Goal: Transaction & Acquisition: Purchase product/service

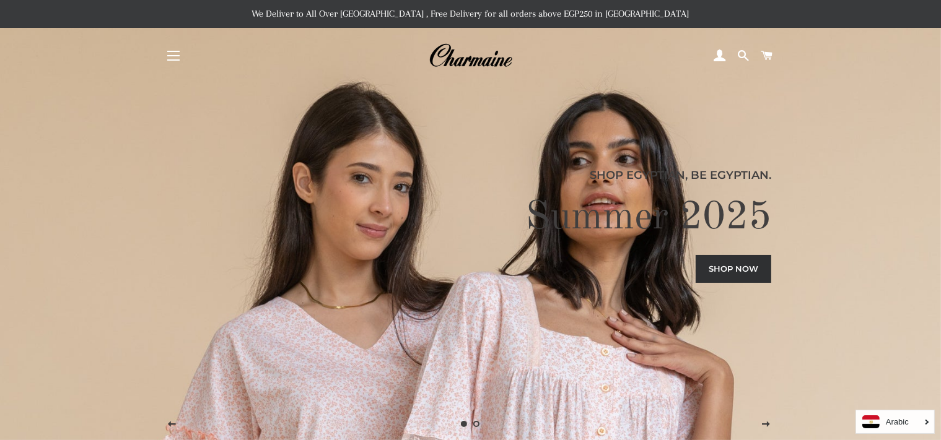
scroll to position [25, 0]
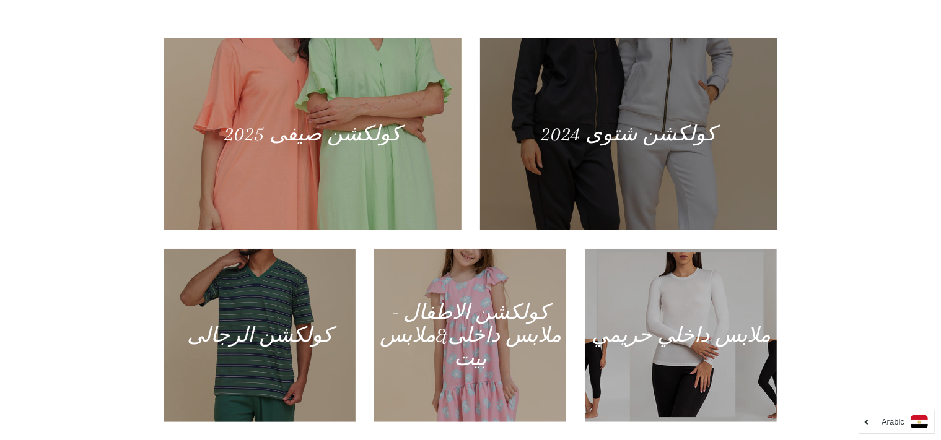
scroll to position [541, 0]
click at [488, 307] on div at bounding box center [470, 334] width 192 height 173
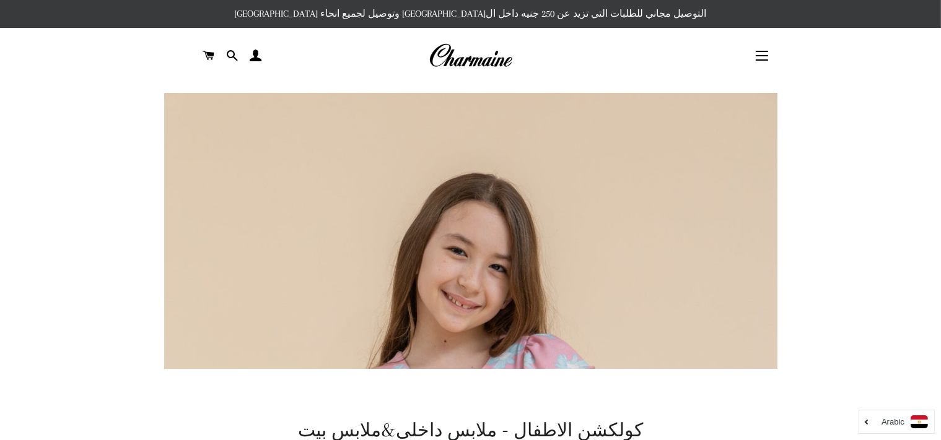
click at [484, 59] on img at bounding box center [471, 55] width 84 height 27
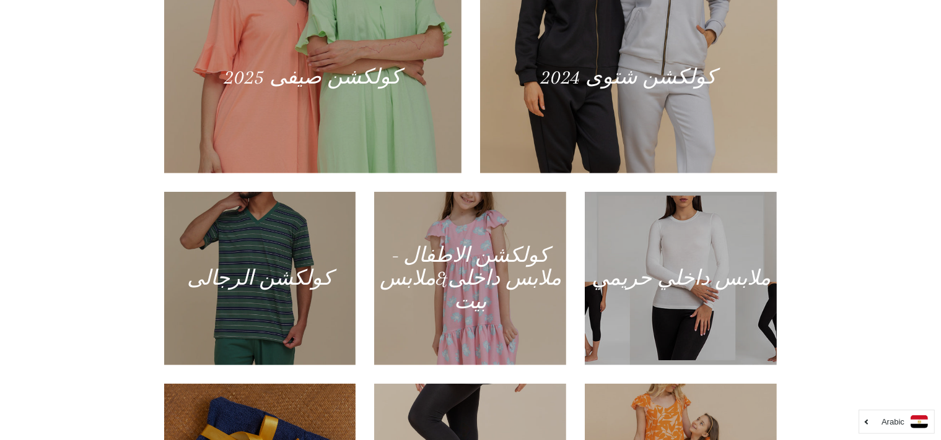
scroll to position [704, 0]
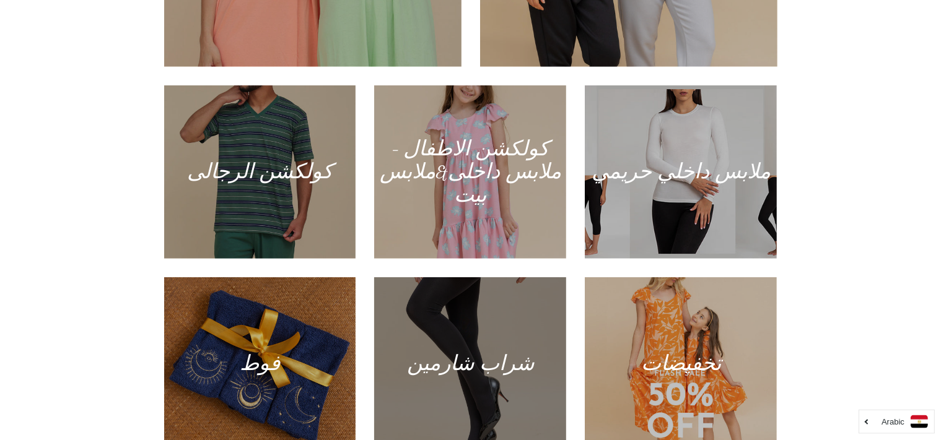
click at [453, 322] on div at bounding box center [471, 364] width 198 height 178
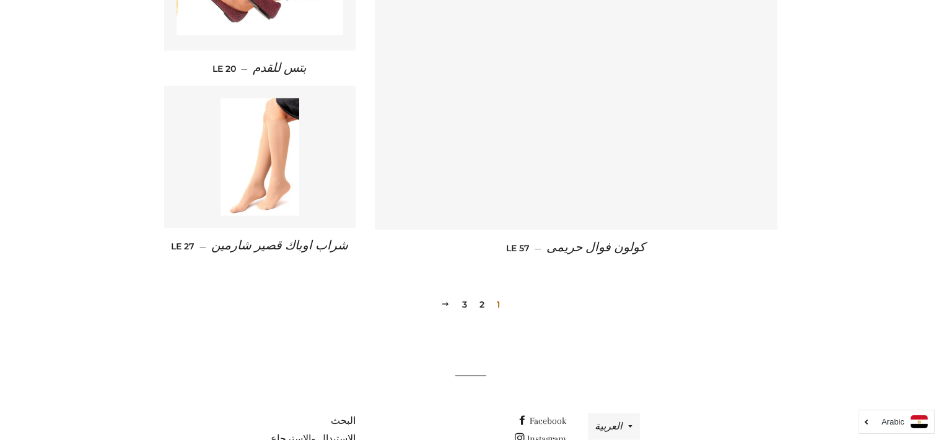
scroll to position [1736, 0]
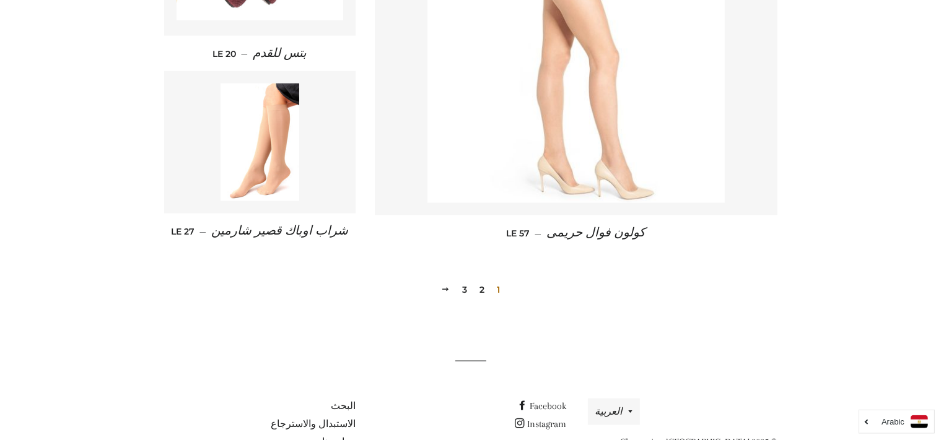
click at [533, 193] on img at bounding box center [575, 54] width 297 height 297
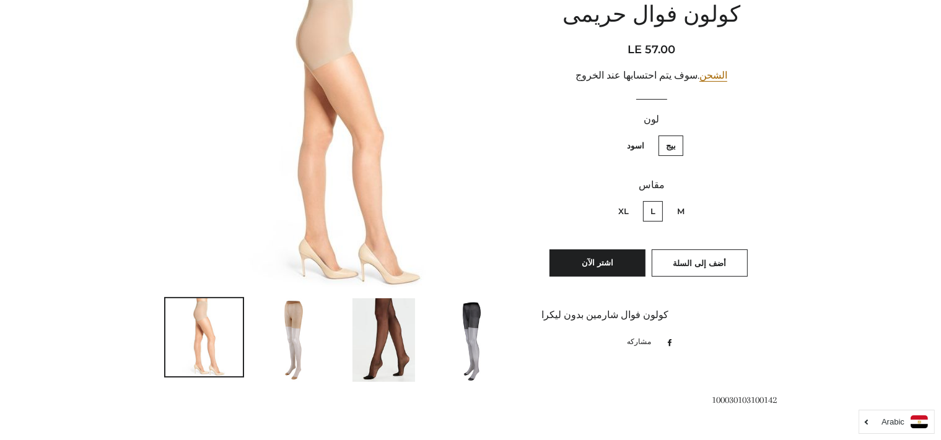
scroll to position [155, 0]
click at [685, 268] on button "أضف إلى السلة" at bounding box center [700, 262] width 96 height 27
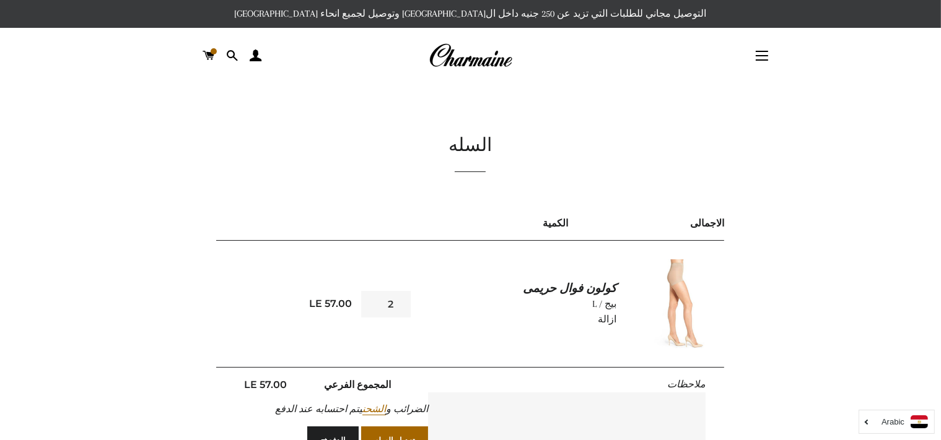
type input "2"
click at [370, 301] on input "2" at bounding box center [386, 304] width 50 height 27
click at [453, 64] on img at bounding box center [471, 55] width 84 height 27
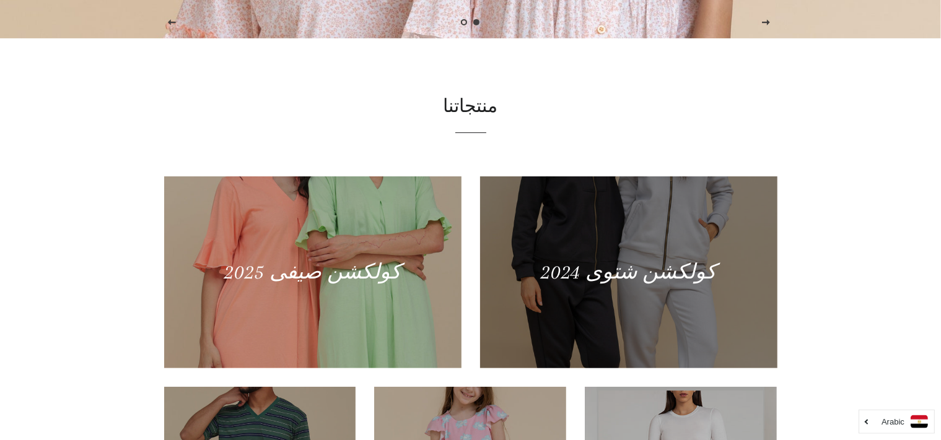
scroll to position [676, 0]
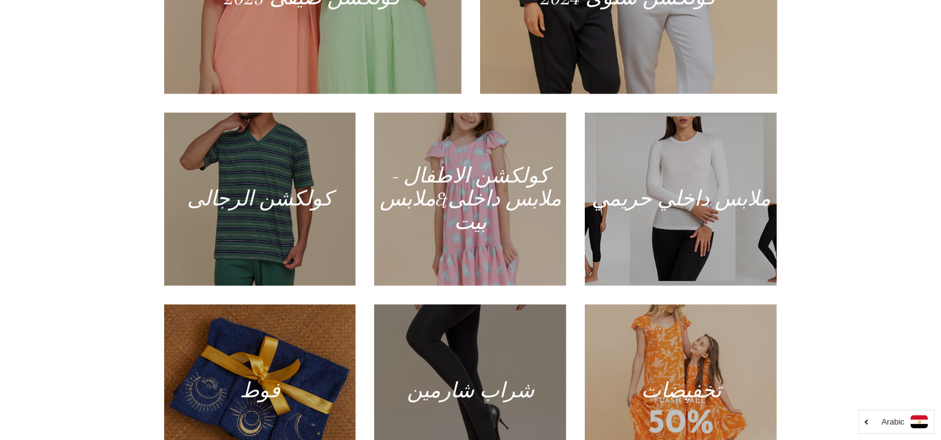
click at [486, 370] on div at bounding box center [471, 391] width 198 height 178
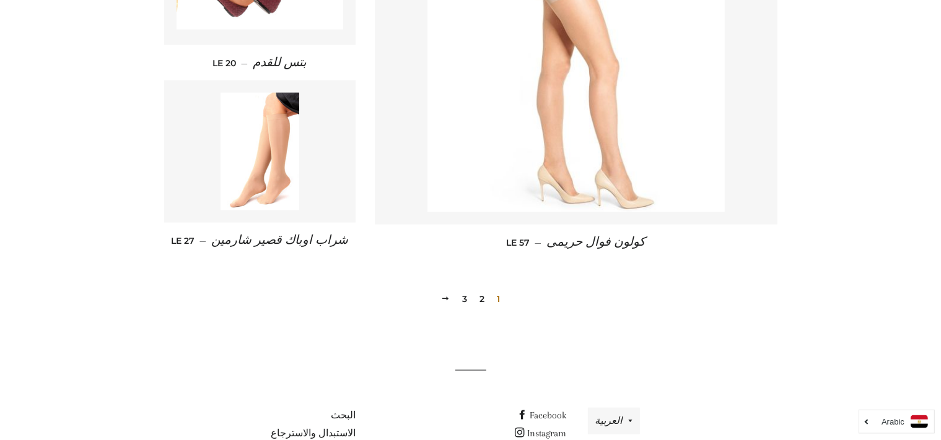
scroll to position [1791, 0]
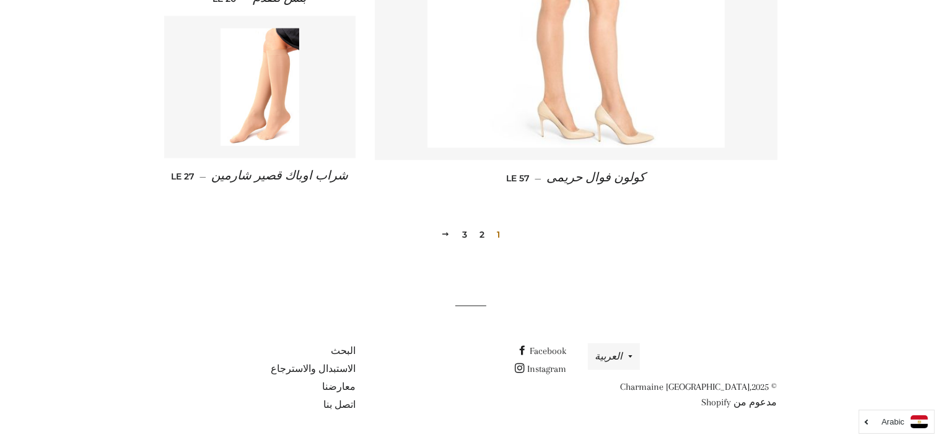
click at [482, 237] on link "2" at bounding box center [482, 234] width 15 height 19
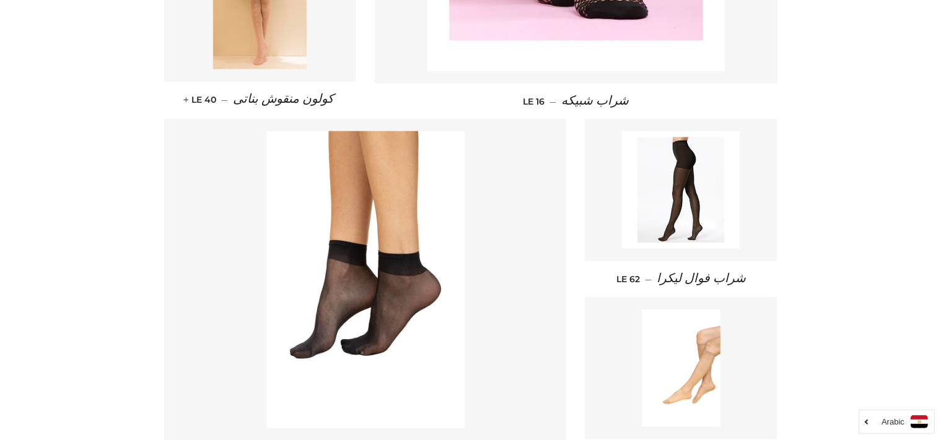
scroll to position [1161, 0]
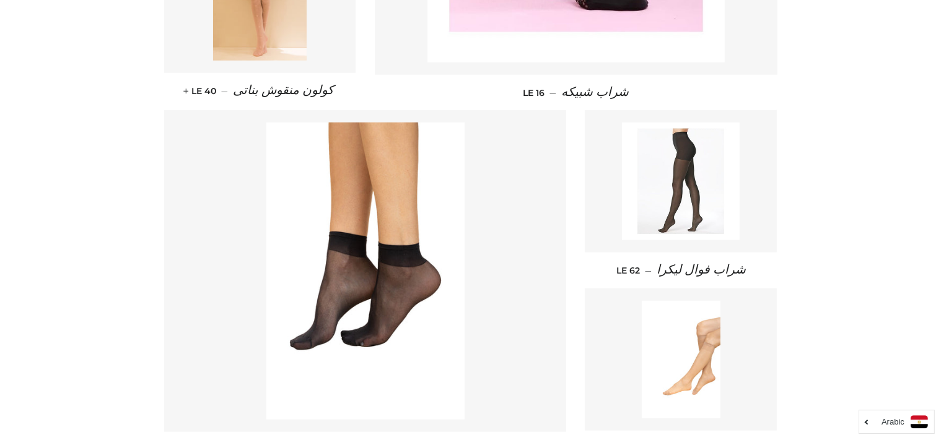
click at [648, 215] on img at bounding box center [681, 182] width 118 height 118
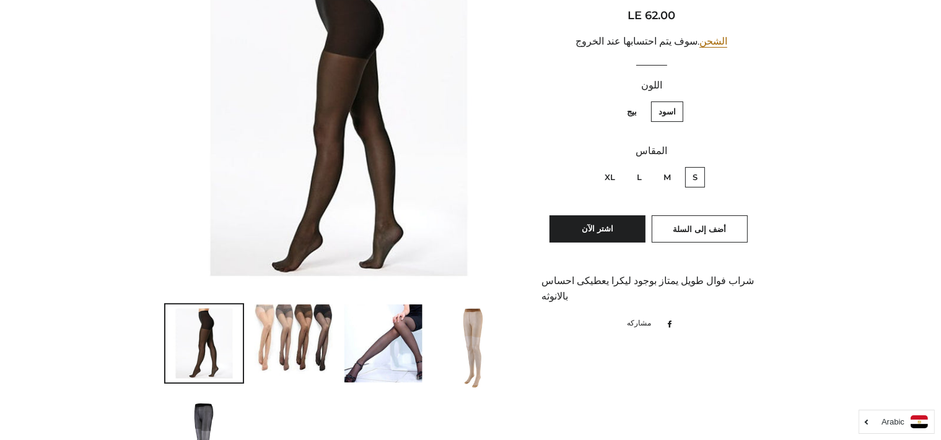
scroll to position [191, 0]
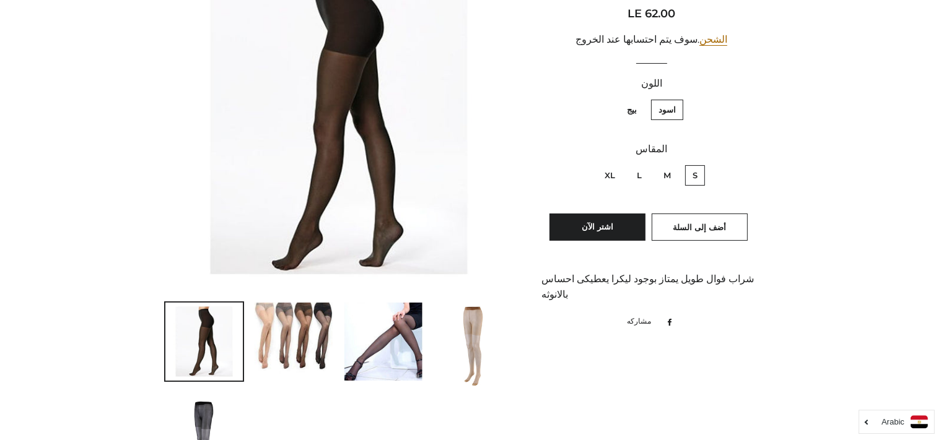
click at [637, 177] on label "L" at bounding box center [639, 175] width 20 height 20
click at [645, 164] on input "L" at bounding box center [645, 164] width 1 height 1
radio input "true"
click at [668, 226] on button "أضف إلى السلة" at bounding box center [700, 227] width 96 height 27
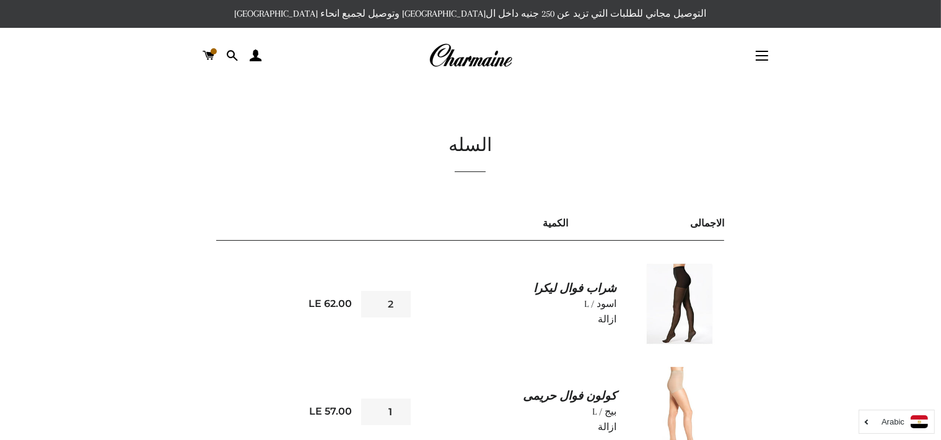
click at [373, 299] on input "2" at bounding box center [386, 304] width 50 height 27
type input "3"
click at [373, 299] on input "3" at bounding box center [386, 304] width 50 height 27
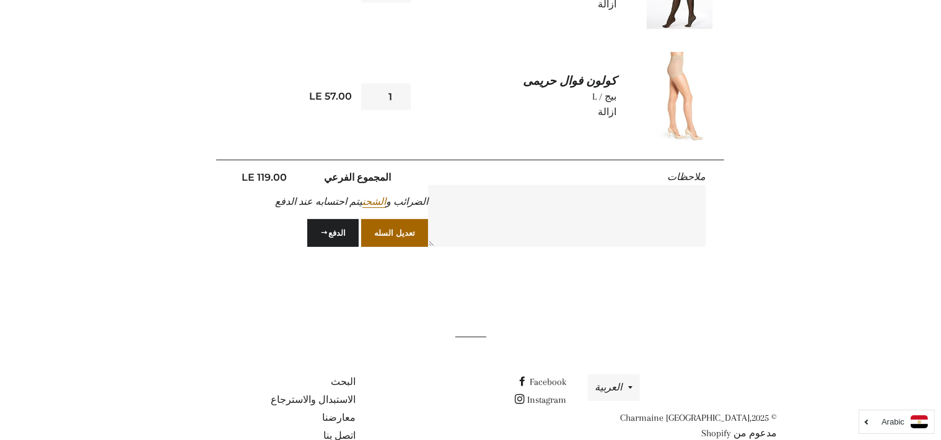
scroll to position [316, 0]
type input "2"
click at [374, 91] on input "2" at bounding box center [386, 96] width 50 height 27
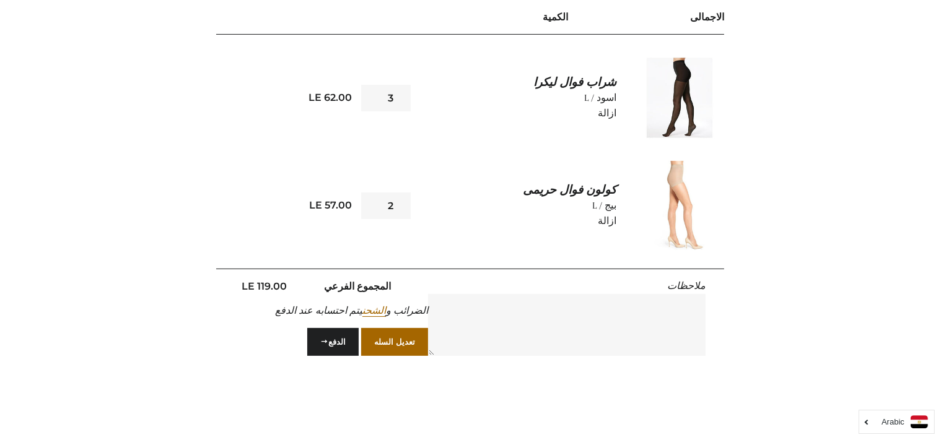
scroll to position [189, 0]
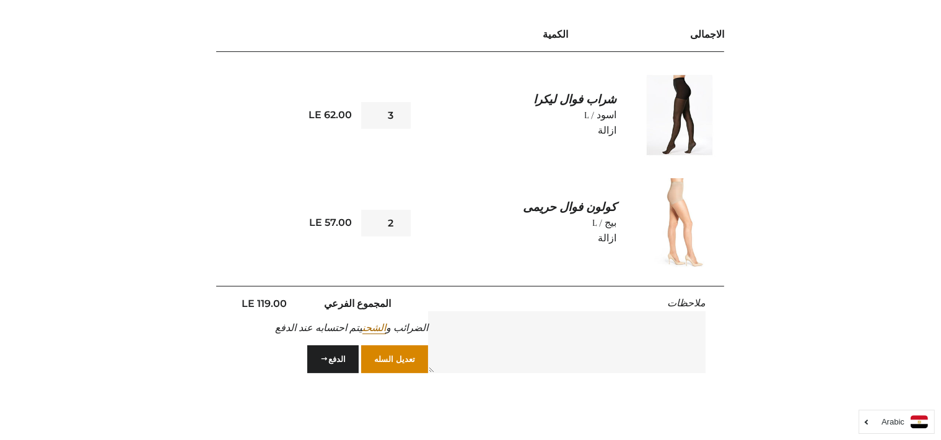
click at [398, 358] on button "تعديل السله" at bounding box center [394, 359] width 67 height 27
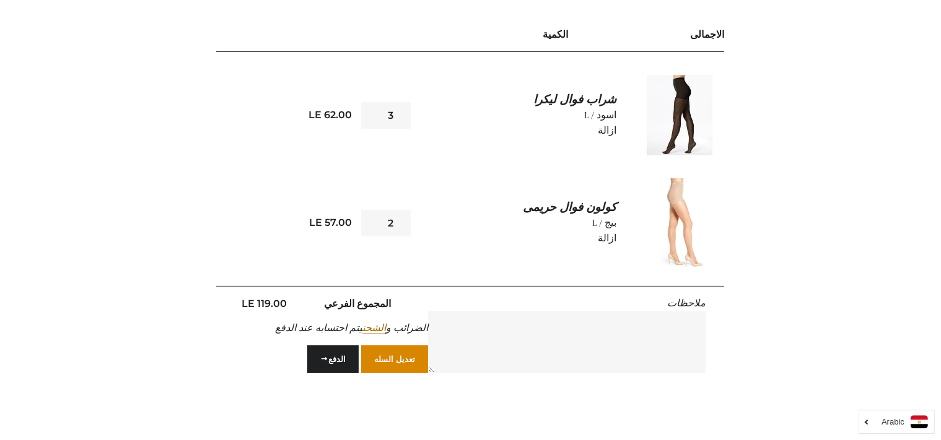
click at [398, 358] on button "تعديل السله" at bounding box center [394, 359] width 67 height 27
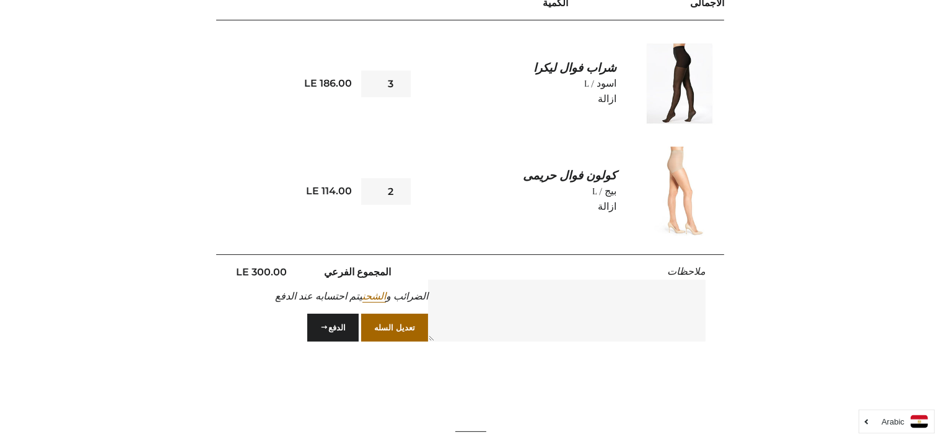
scroll to position [226, 0]
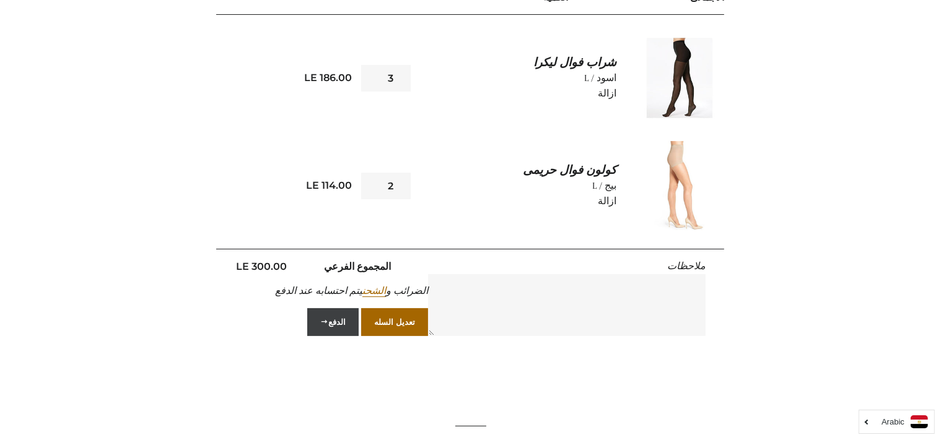
click at [340, 326] on button "الدفع" at bounding box center [332, 321] width 51 height 27
